Goal: Task Accomplishment & Management: Complete application form

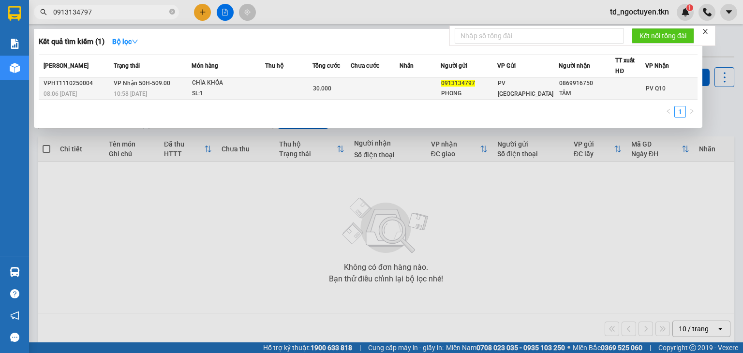
click at [127, 83] on span "VP Nhận 50H-509.00" at bounding box center [142, 83] width 57 height 7
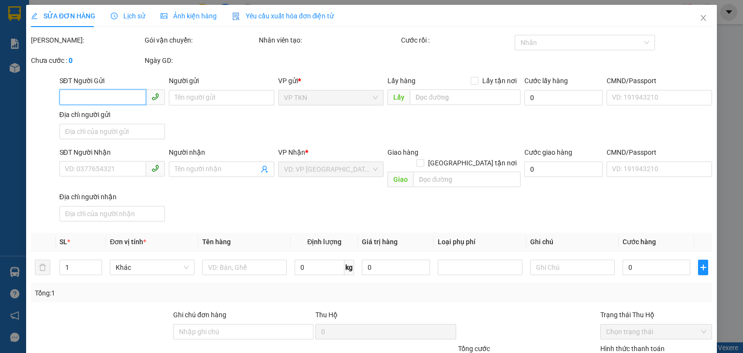
type input "0913134797"
type input "PHONG"
type input "0869916750"
type input "TÂM"
type input "30.000"
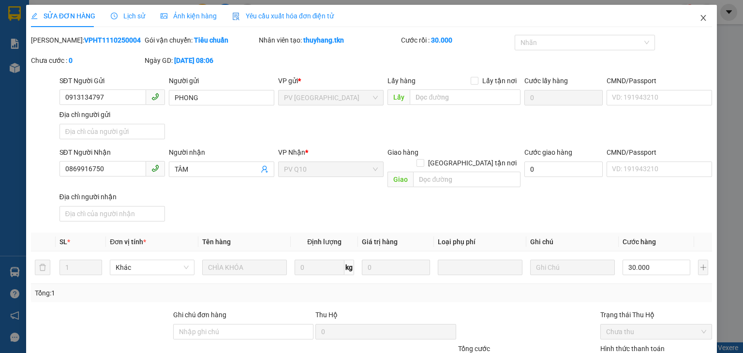
click at [700, 18] on icon "close" at bounding box center [704, 18] width 8 height 8
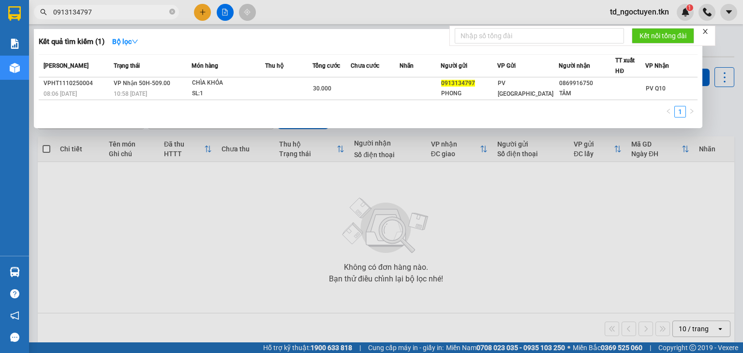
click at [115, 10] on input "0913134797" at bounding box center [110, 12] width 114 height 11
